Goal: Task Accomplishment & Management: Use online tool/utility

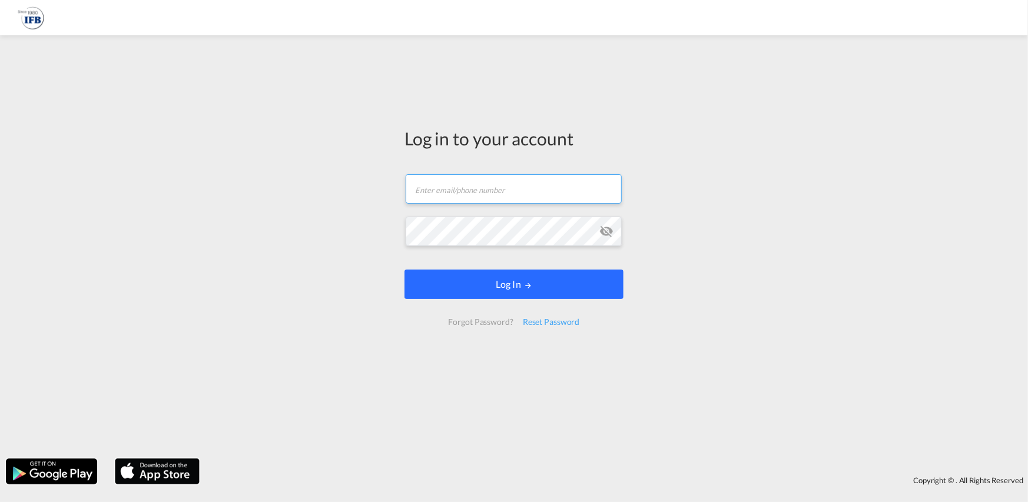
type input "[PERSON_NAME][EMAIL_ADDRESS][PERSON_NAME][DOMAIN_NAME]"
click at [483, 289] on button "Log In" at bounding box center [514, 284] width 219 height 29
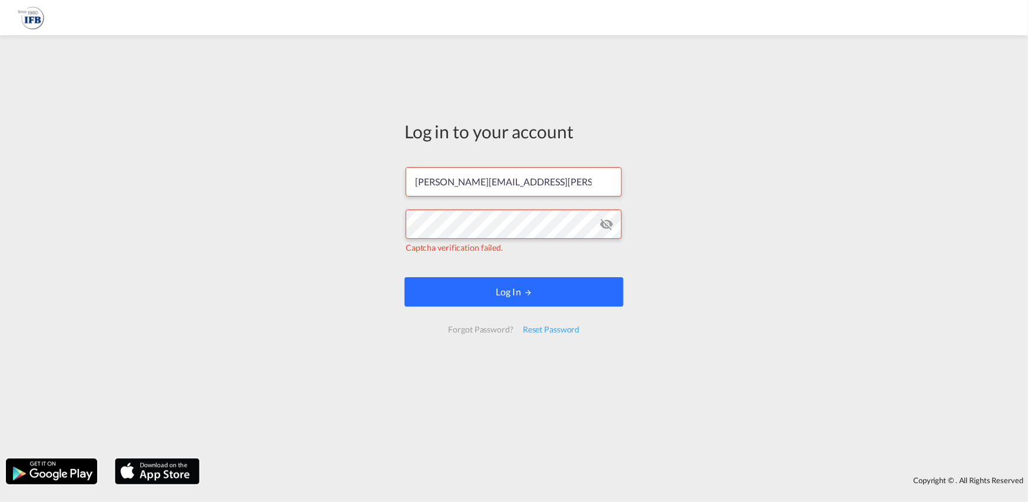
click at [484, 288] on button "Log In" at bounding box center [514, 291] width 219 height 29
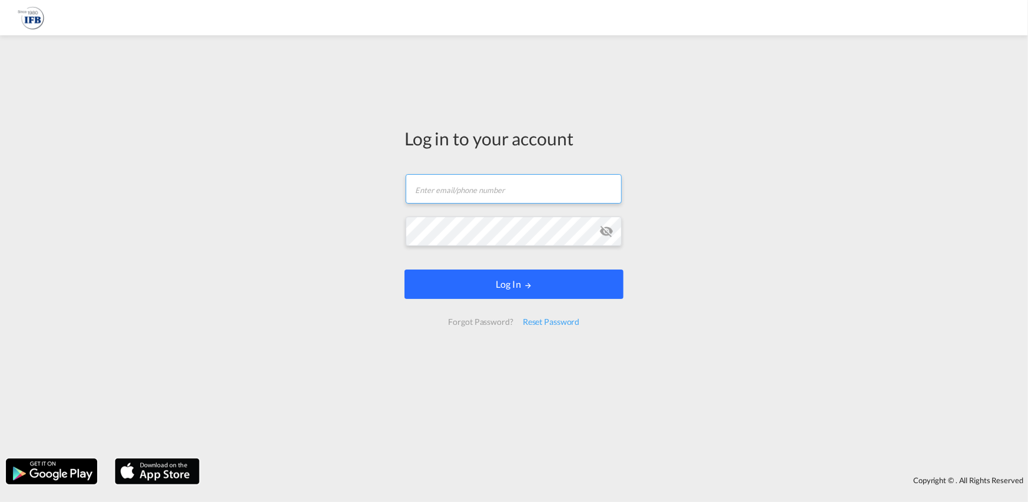
type input "[PERSON_NAME][EMAIL_ADDRESS][PERSON_NAME][DOMAIN_NAME]"
click at [512, 284] on button "Log In" at bounding box center [514, 284] width 219 height 29
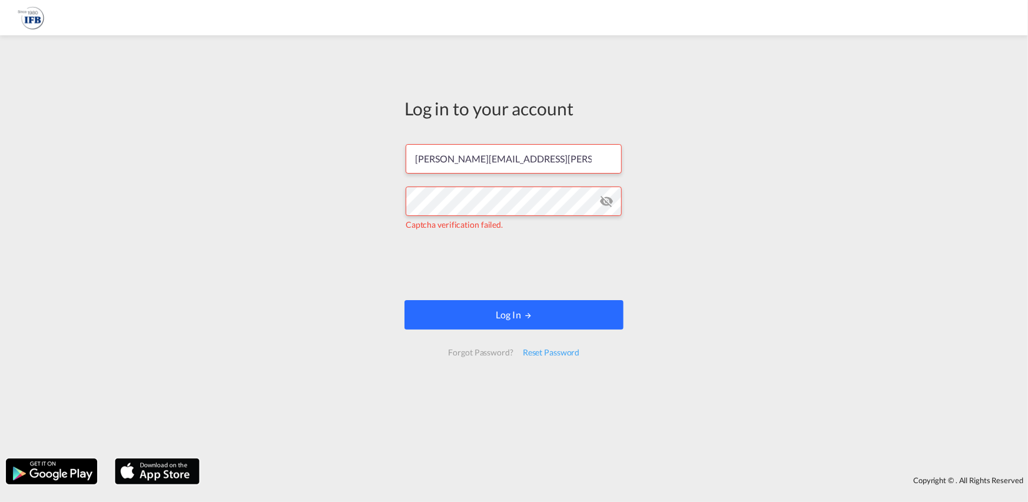
click at [595, 321] on button "Log In" at bounding box center [514, 314] width 219 height 29
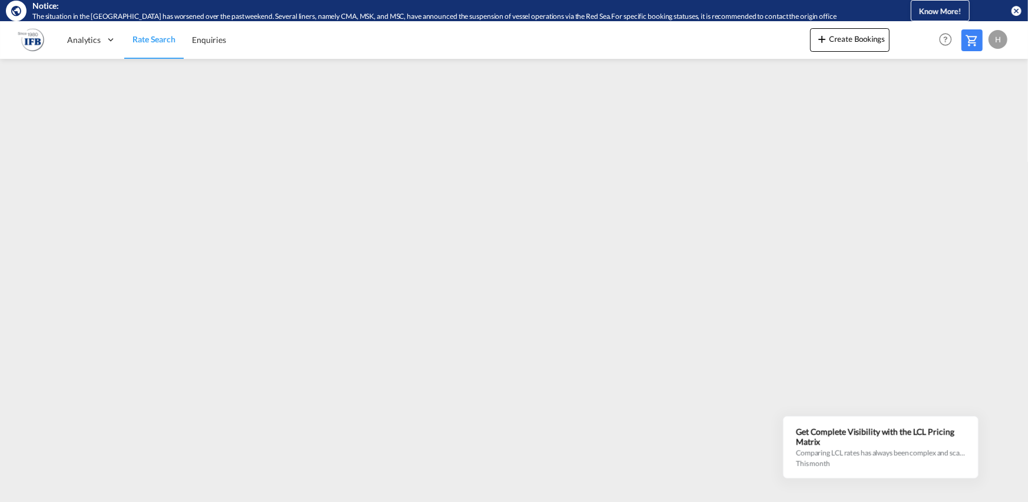
click at [1015, 11] on md-icon "icon-close-circle" at bounding box center [1017, 11] width 12 height 12
